Goal: Check status: Check status

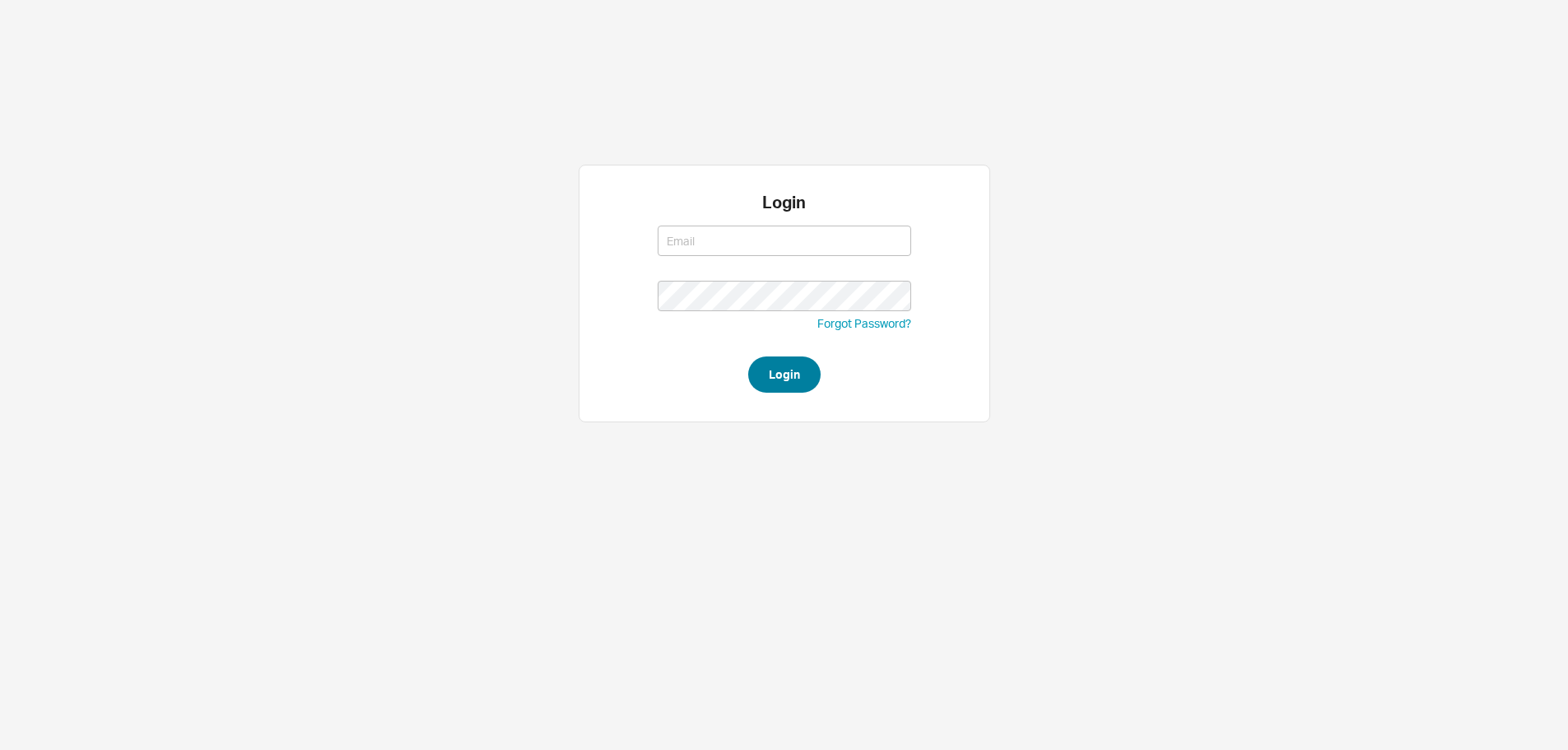
type input "[EMAIL_ADDRESS][DOMAIN_NAME]"
click at [789, 371] on button "Login" at bounding box center [784, 374] width 73 height 36
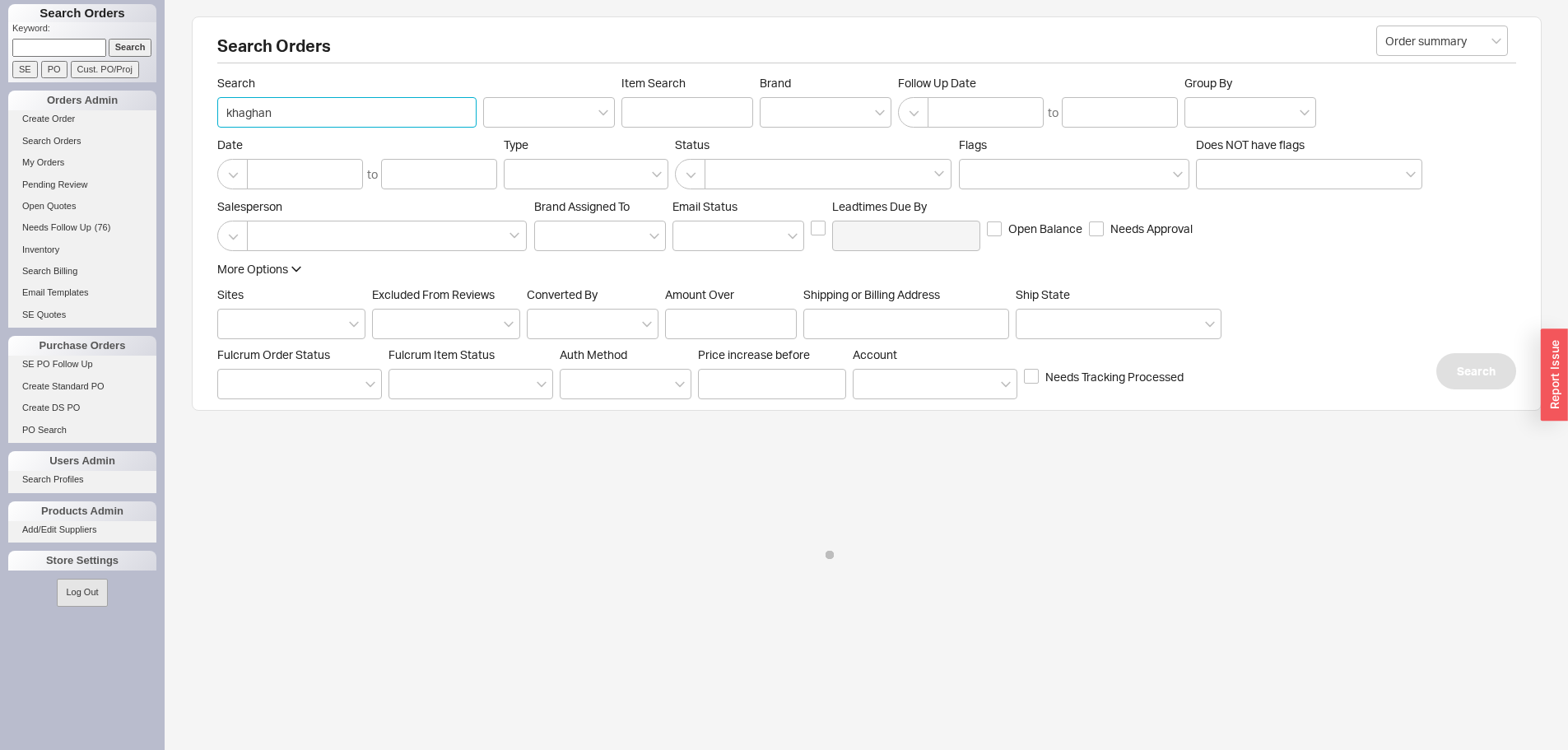
drag, startPoint x: 297, startPoint y: 100, endPoint x: 190, endPoint y: 105, distance: 107.1
click at [190, 105] on div "Search Orders Order summary Search khaghan Item Search Brand Follow Up Date to …" at bounding box center [866, 300] width 1403 height 601
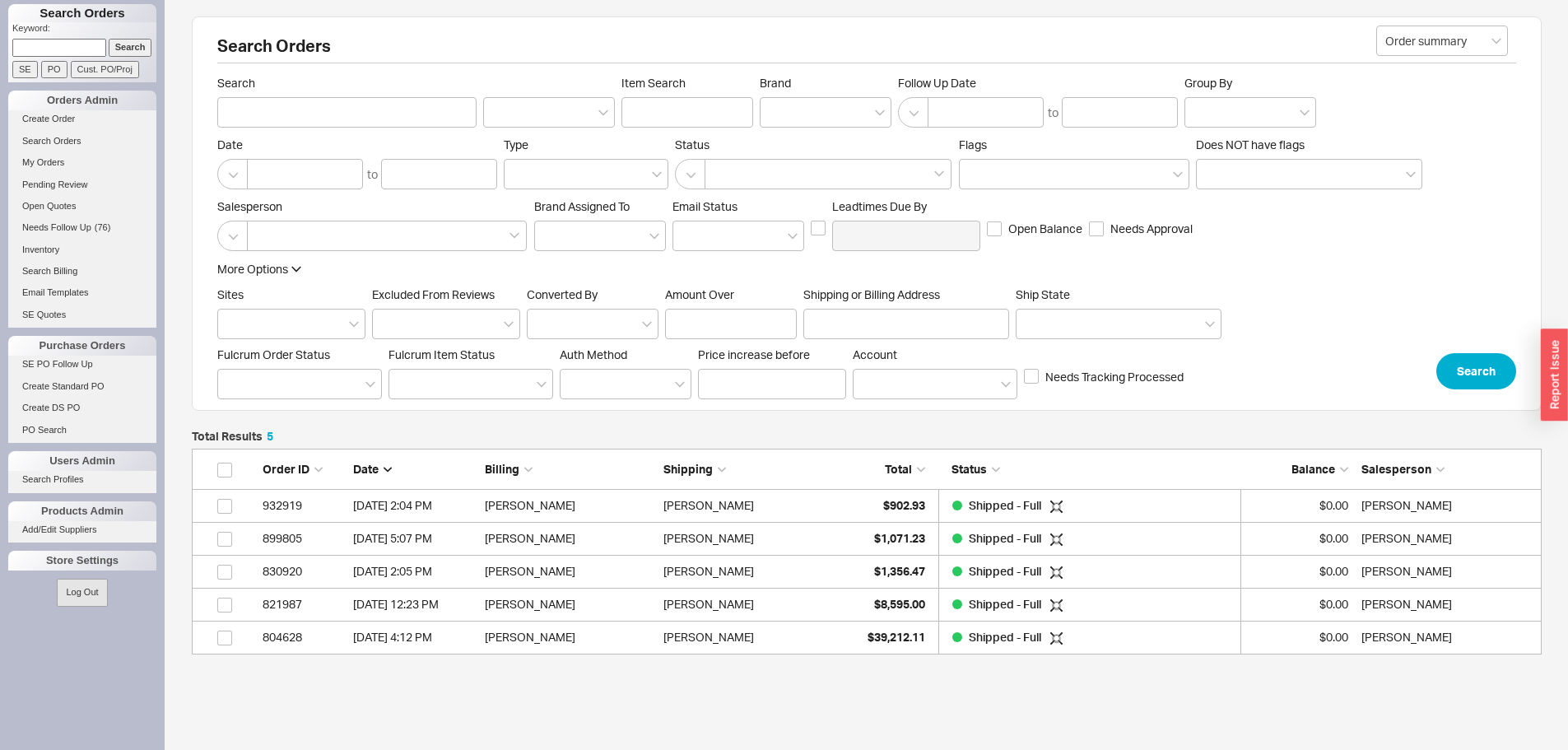
scroll to position [193, 1337]
paste input "86792"
type input "86792"
click at [528, 115] on input at bounding box center [549, 112] width 131 height 30
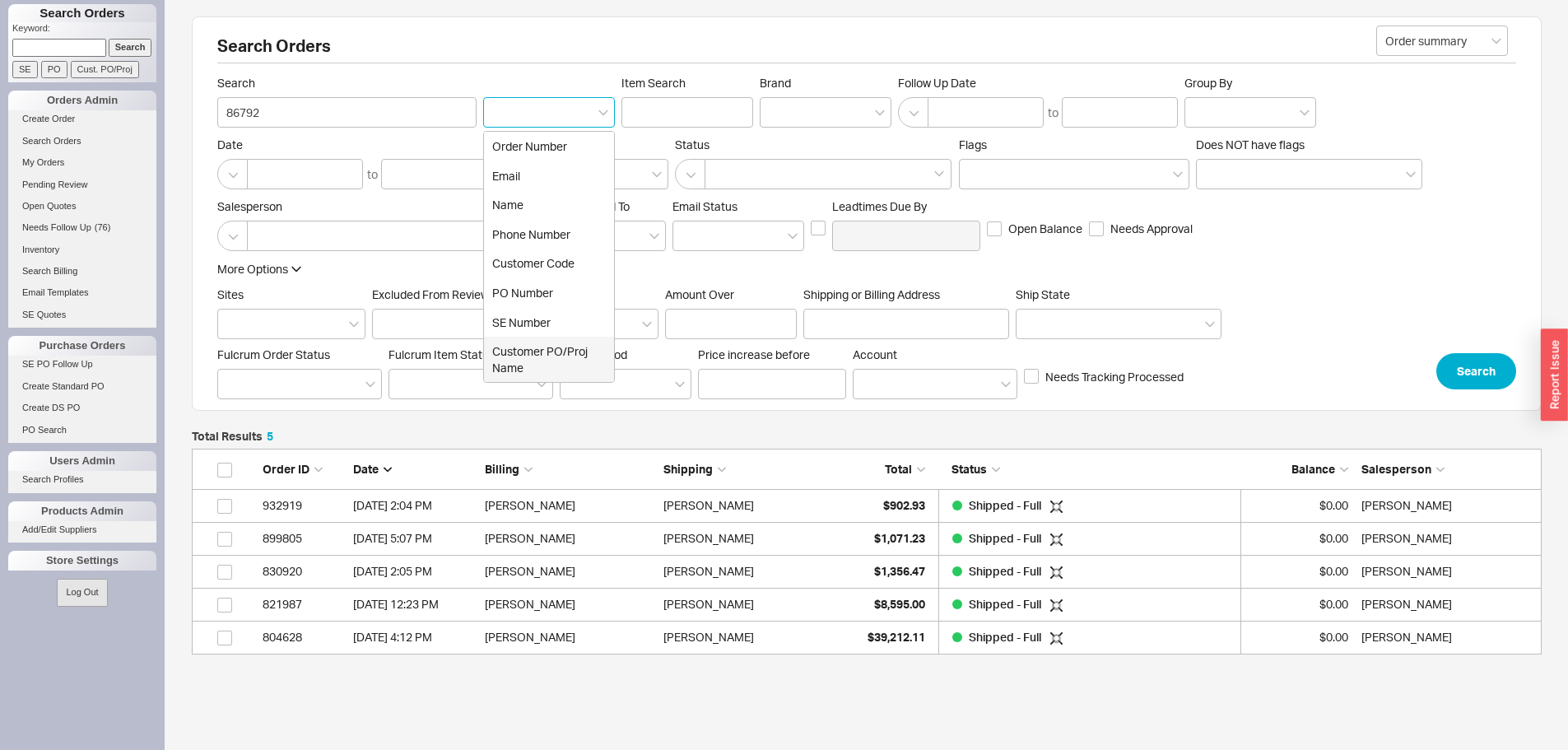
click at [564, 349] on div "Customer PO/Proj Name" at bounding box center [549, 359] width 131 height 45
type input "Customer PO/Proj Name"
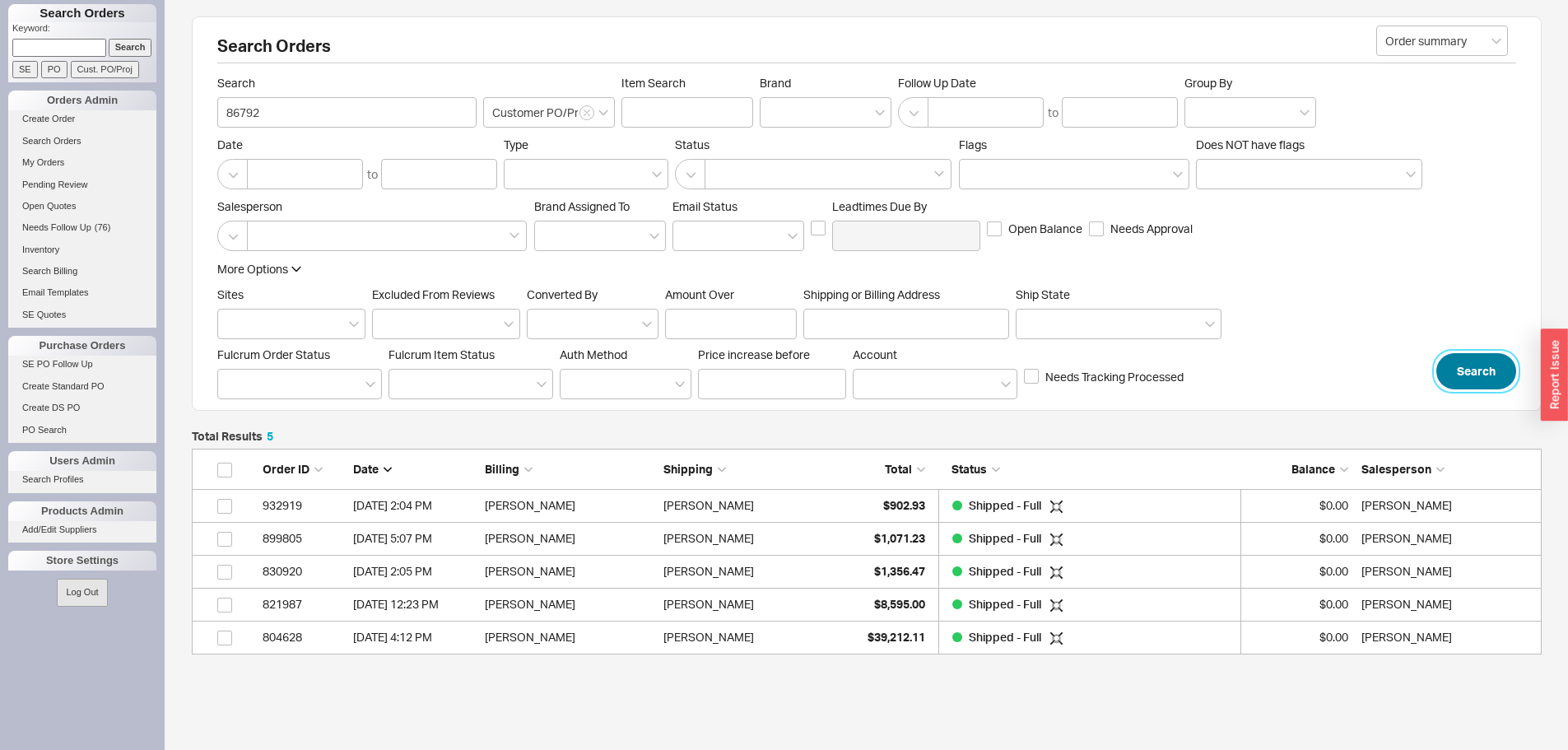
click at [1489, 371] on button "Search" at bounding box center [1475, 371] width 79 height 36
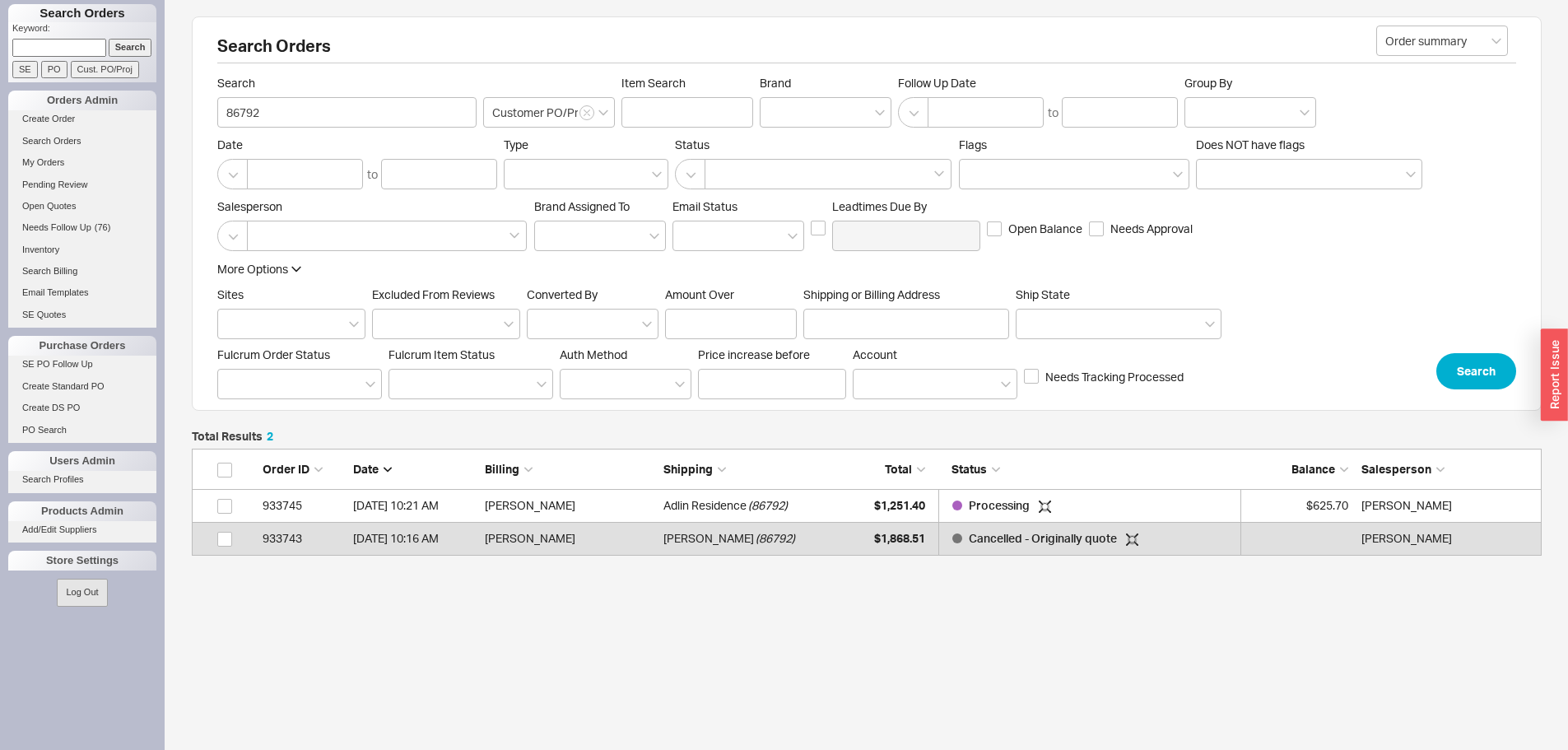
scroll to position [94, 1337]
click at [799, 505] on div "Adlin Residence ( 86792 )" at bounding box center [749, 506] width 171 height 33
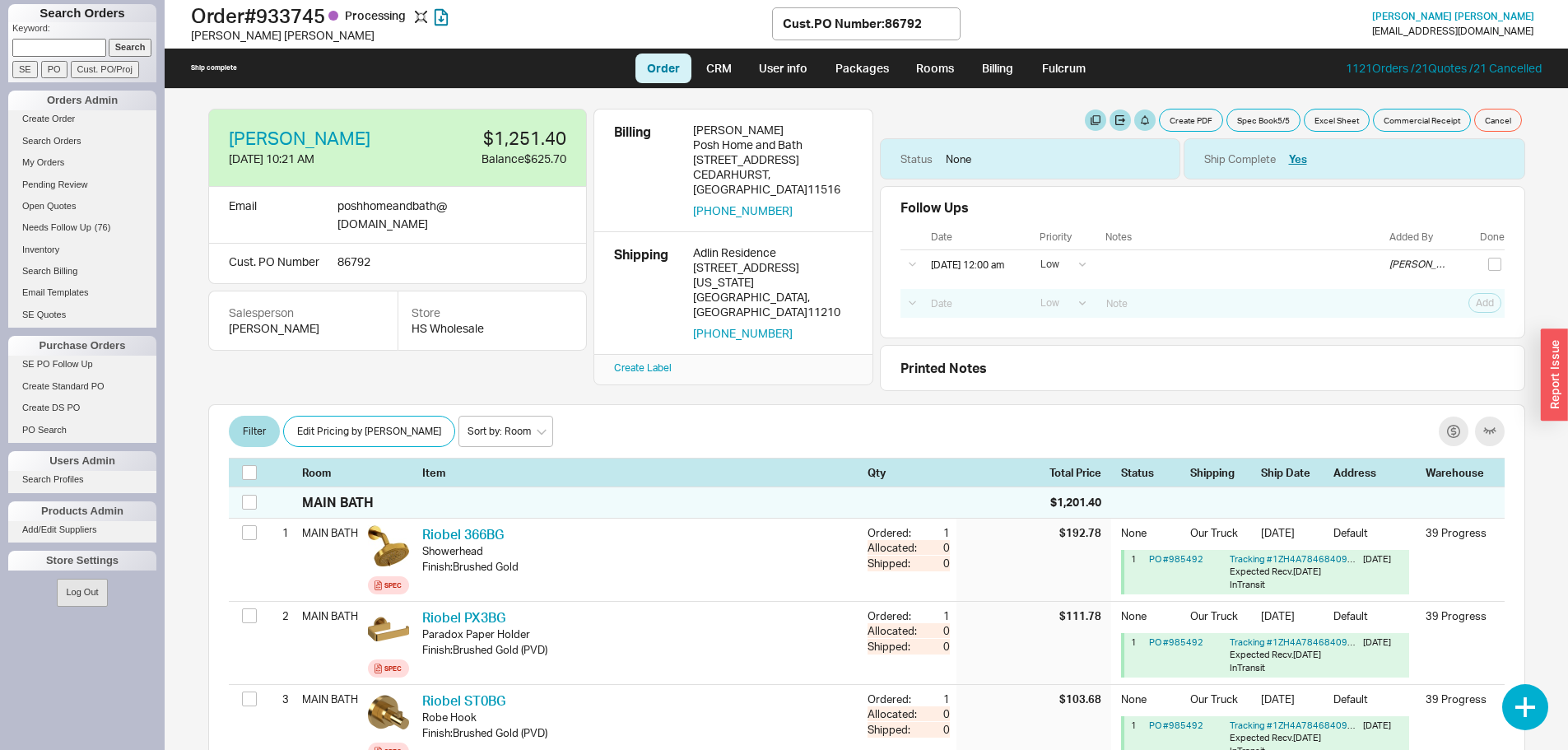
select select "LOW"
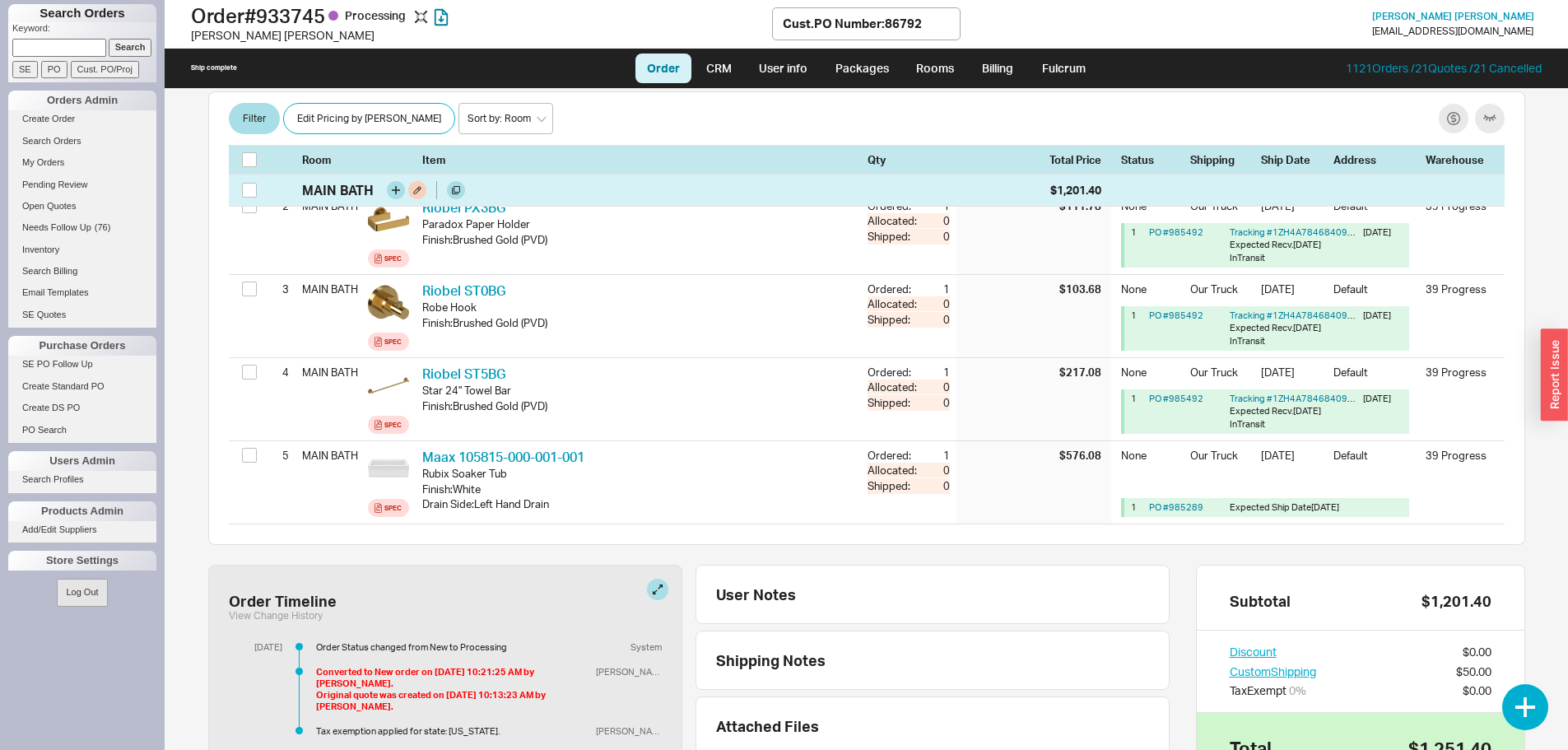
scroll to position [411, 0]
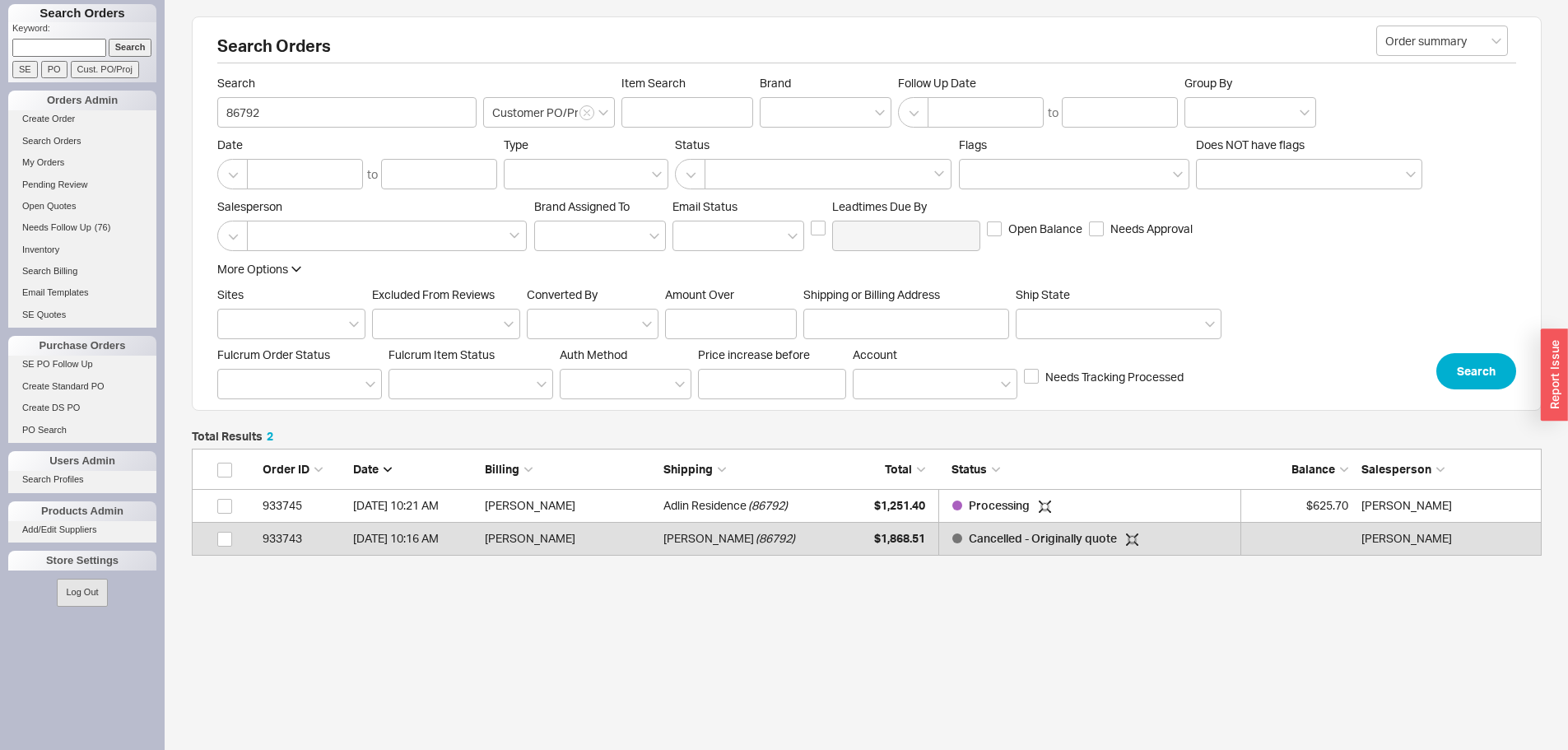
scroll to position [94, 1337]
